Goal: Transaction & Acquisition: Purchase product/service

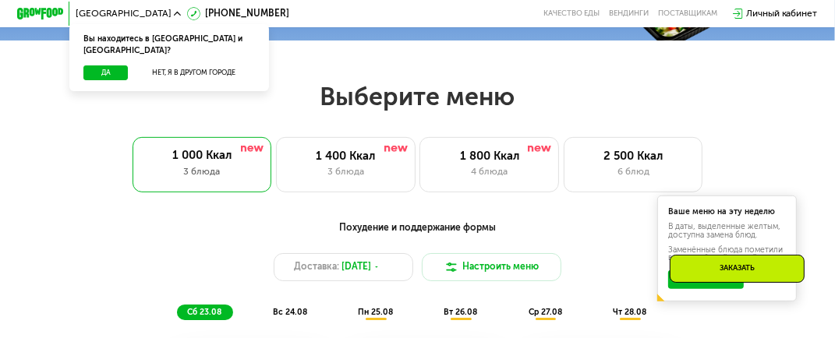
scroll to position [468, 0]
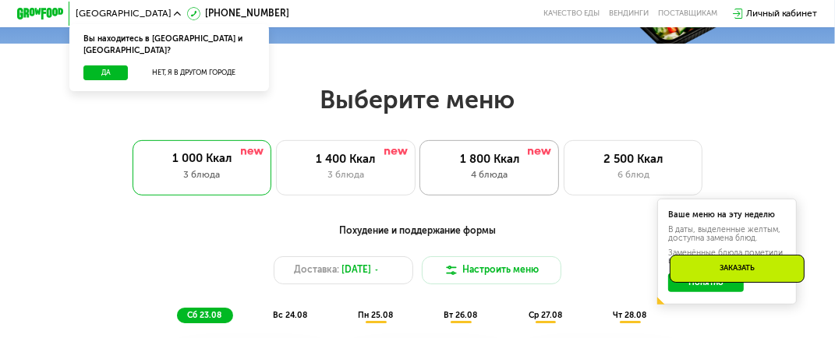
click at [481, 180] on div "4 блюда" at bounding box center [489, 175] width 115 height 14
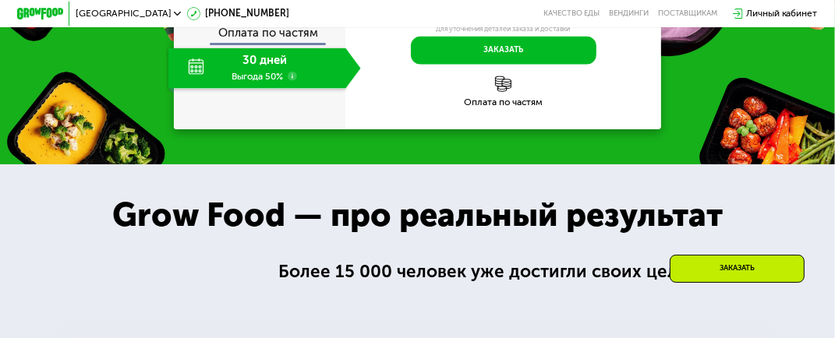
scroll to position [1325, 0]
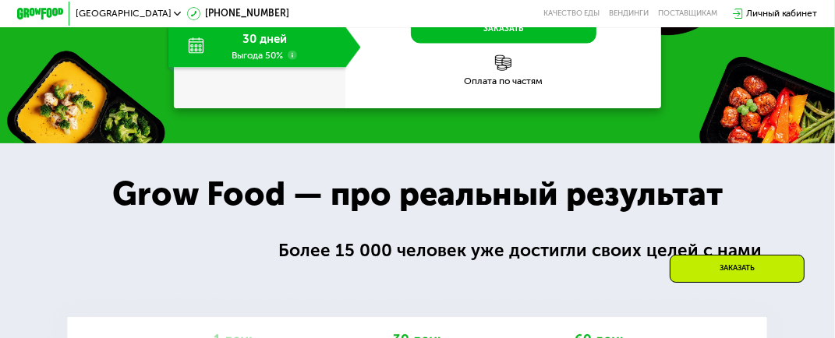
click at [255, 68] on div "30 дней Выгода 50%" at bounding box center [257, 47] width 178 height 41
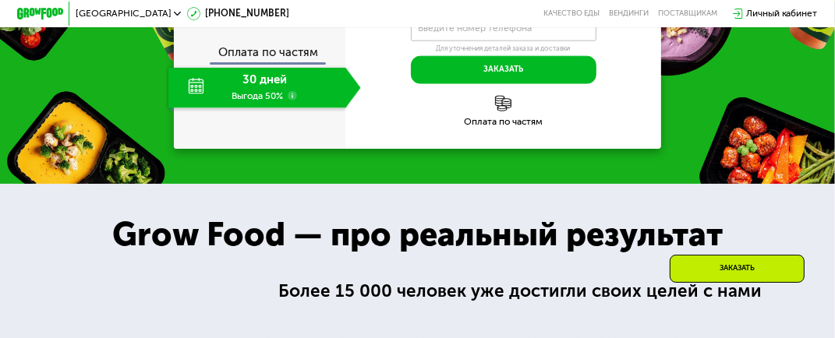
scroll to position [1247, 0]
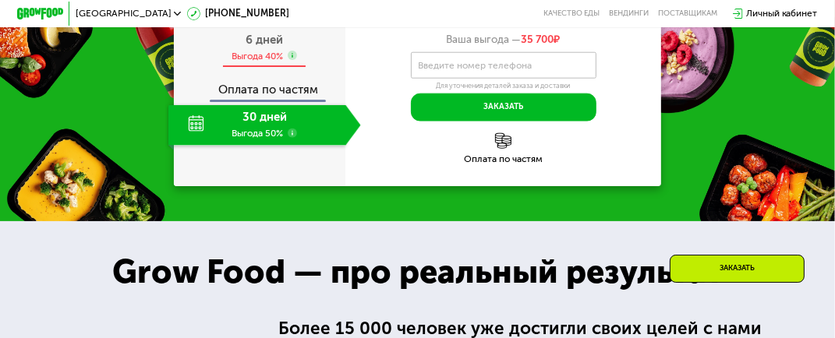
click at [245, 62] on div "Выгода 40%" at bounding box center [256, 56] width 51 height 12
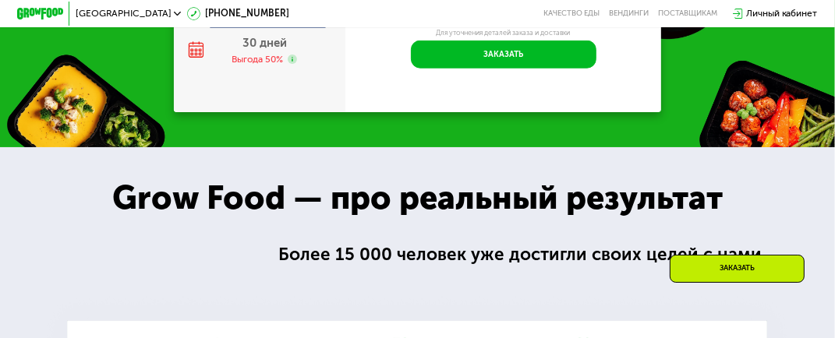
scroll to position [1325, 0]
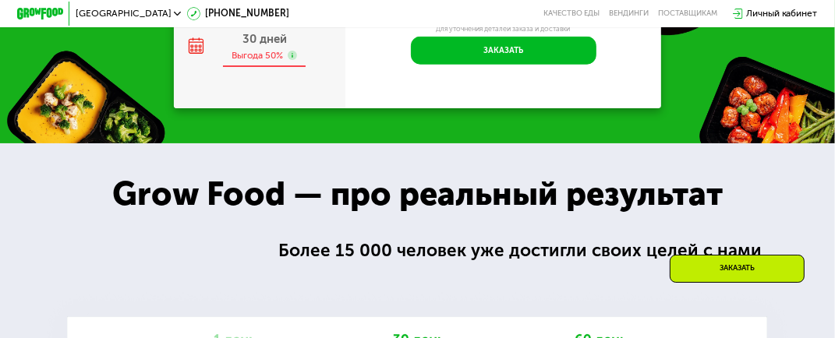
click at [242, 46] on span "30 дней" at bounding box center [264, 39] width 44 height 14
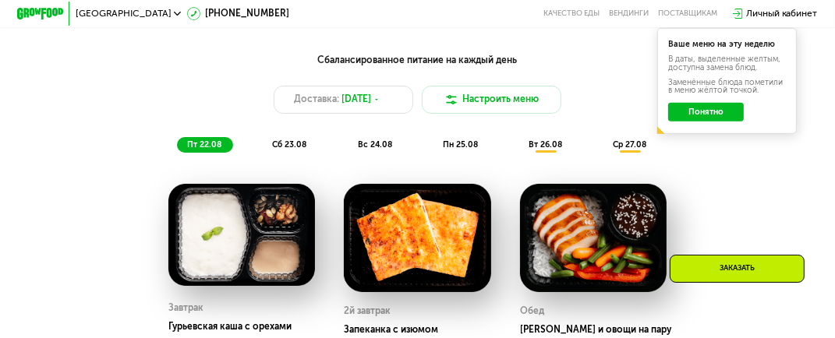
scroll to position [624, 0]
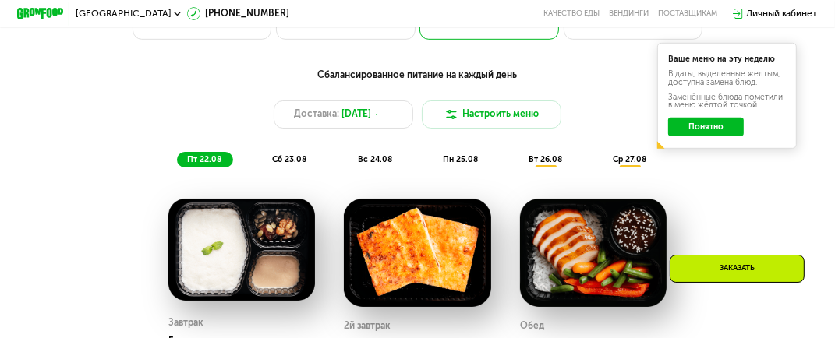
click at [288, 164] on span "сб 23.08" at bounding box center [289, 159] width 34 height 10
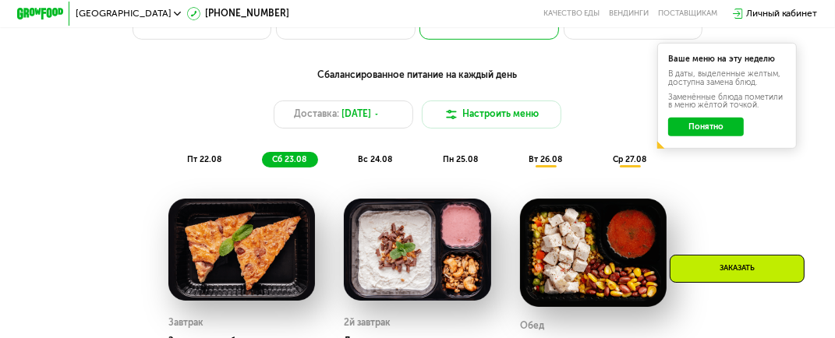
click at [379, 175] on div "Сбалансированное питание на каждый день Доставка: [DATE] Настроить меню пт 22.0…" at bounding box center [417, 118] width 700 height 114
click at [372, 164] on span "вс 24.08" at bounding box center [375, 159] width 34 height 10
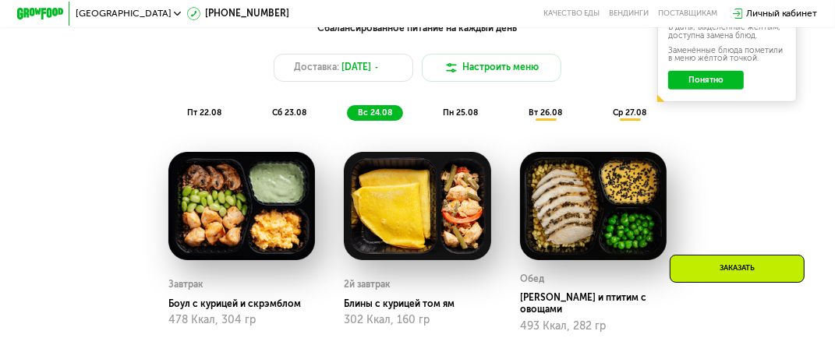
scroll to position [701, 0]
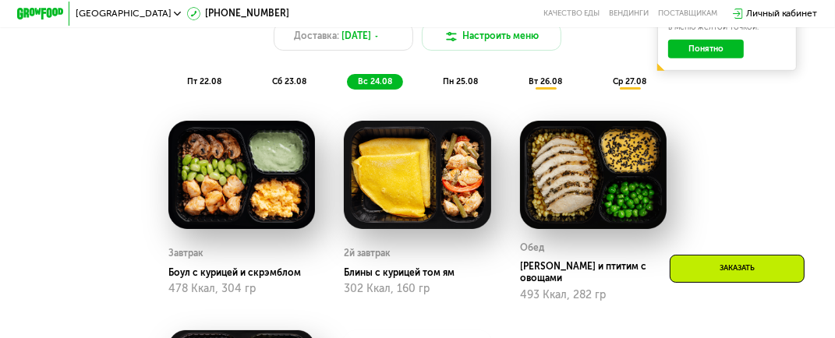
click at [467, 87] on span "пн 25.08" at bounding box center [460, 81] width 35 height 10
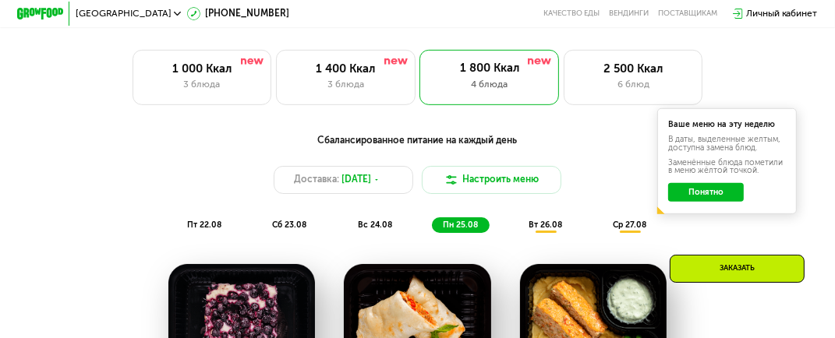
scroll to position [546, 0]
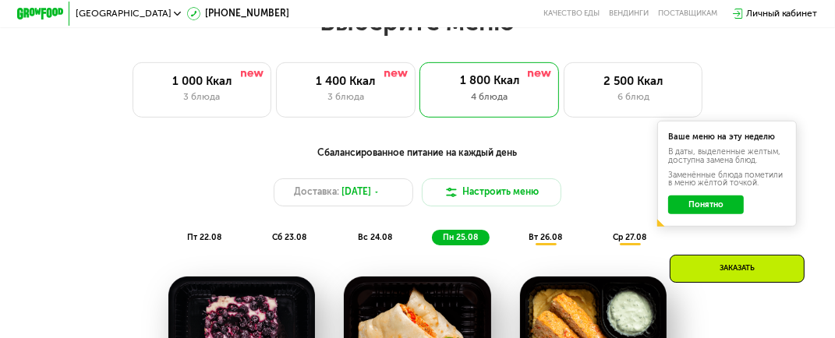
click at [602, 246] on div "вт 26.08" at bounding box center [629, 238] width 55 height 16
